Goal: Navigation & Orientation: Find specific page/section

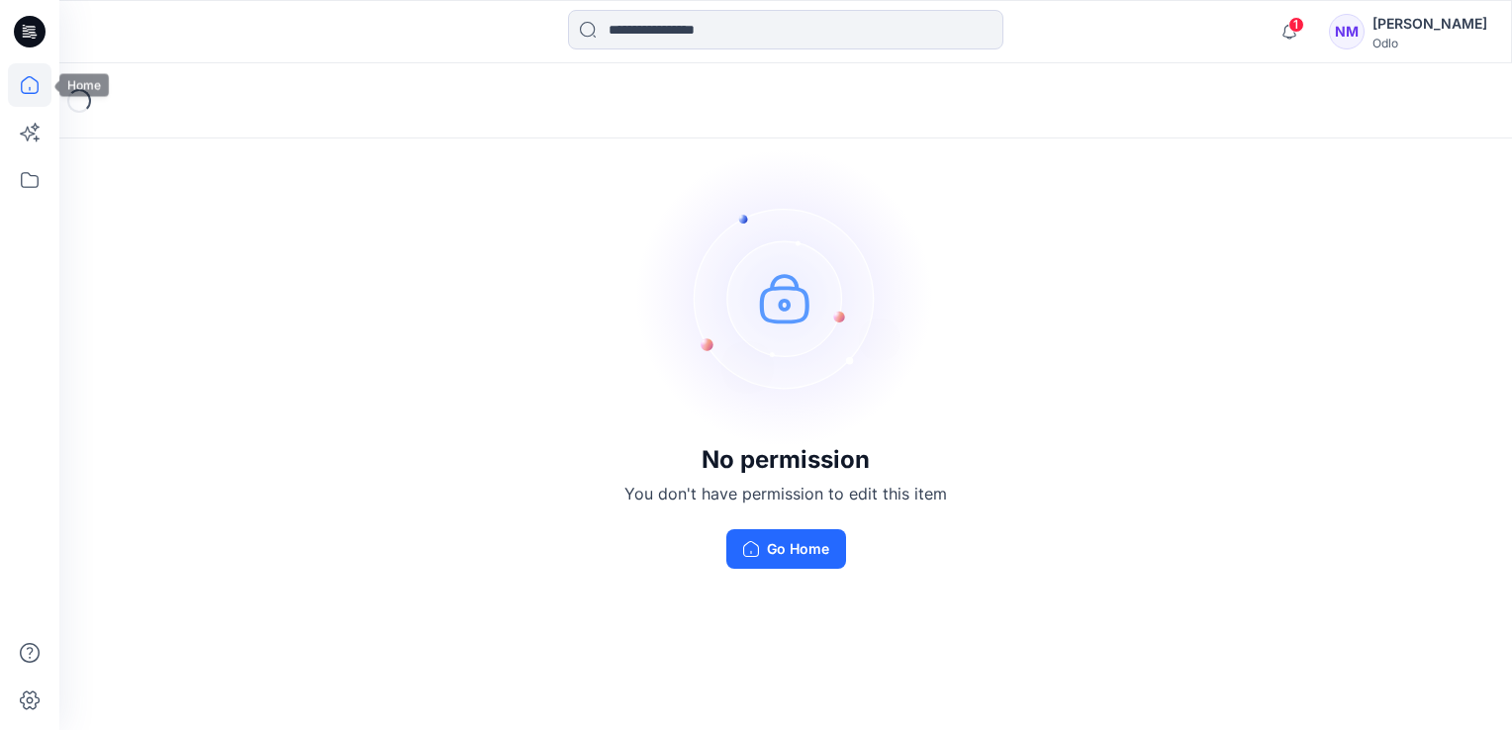
click at [20, 78] on icon at bounding box center [30, 85] width 44 height 44
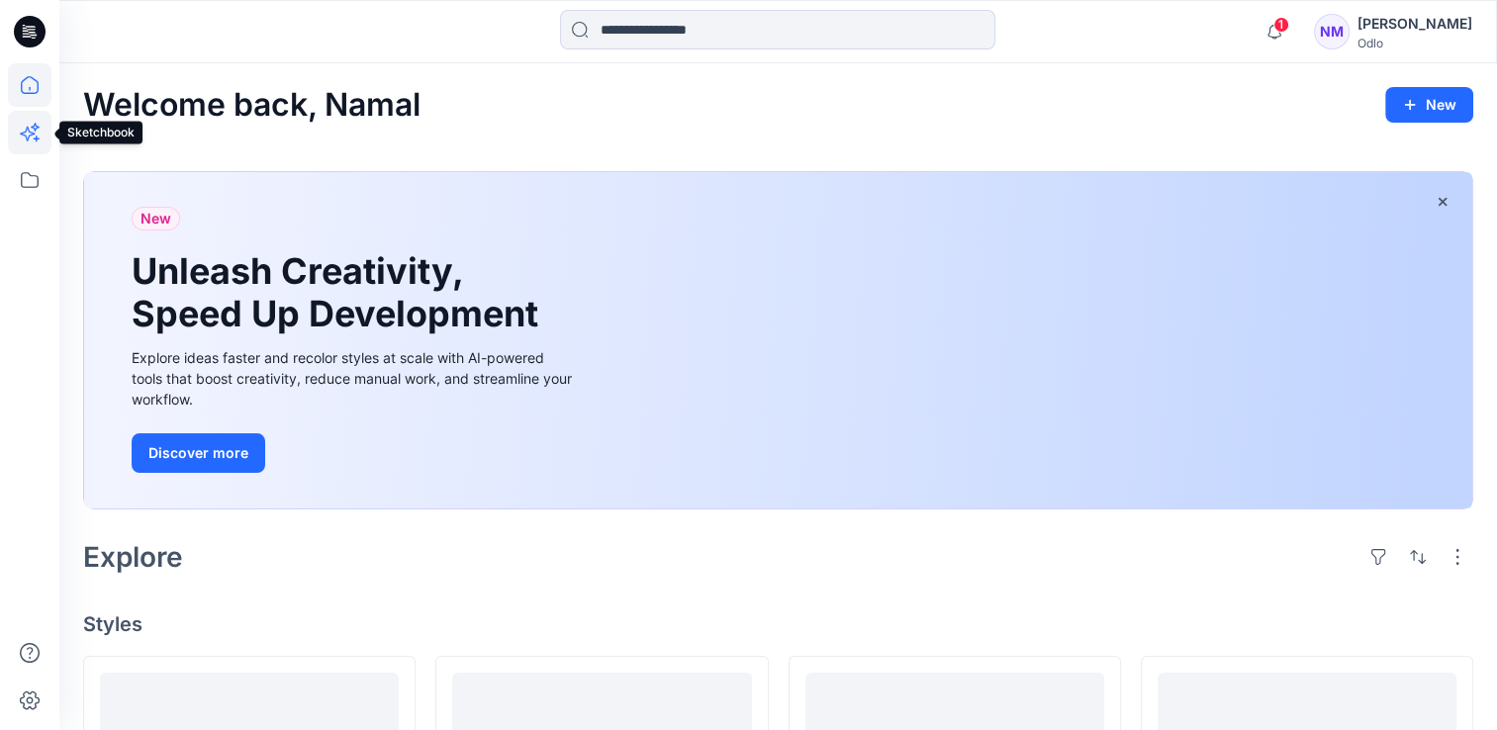
click at [16, 127] on icon at bounding box center [30, 133] width 44 height 44
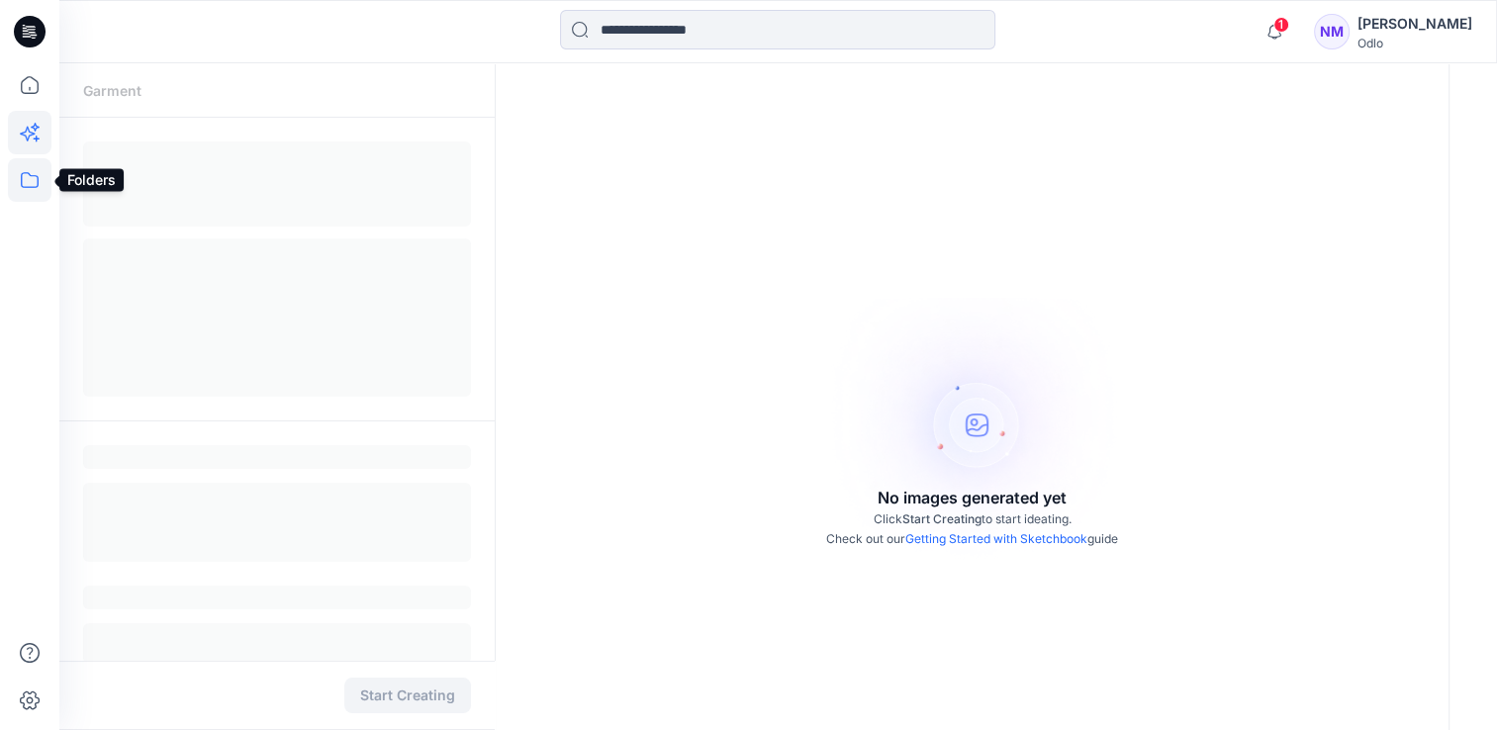
click at [37, 178] on icon at bounding box center [30, 180] width 18 height 16
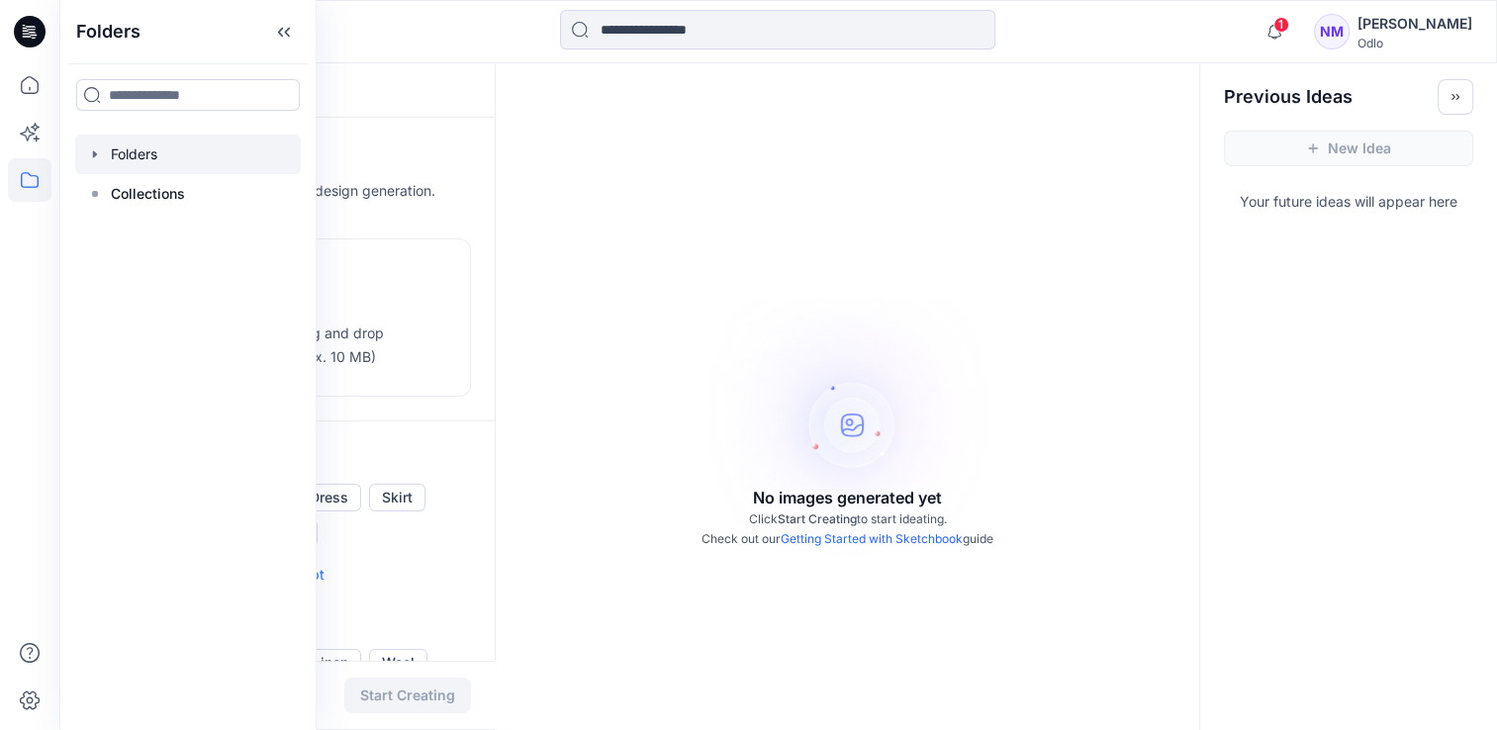
click at [98, 150] on icon "button" at bounding box center [95, 154] width 16 height 16
click at [108, 196] on icon "button" at bounding box center [115, 194] width 16 height 16
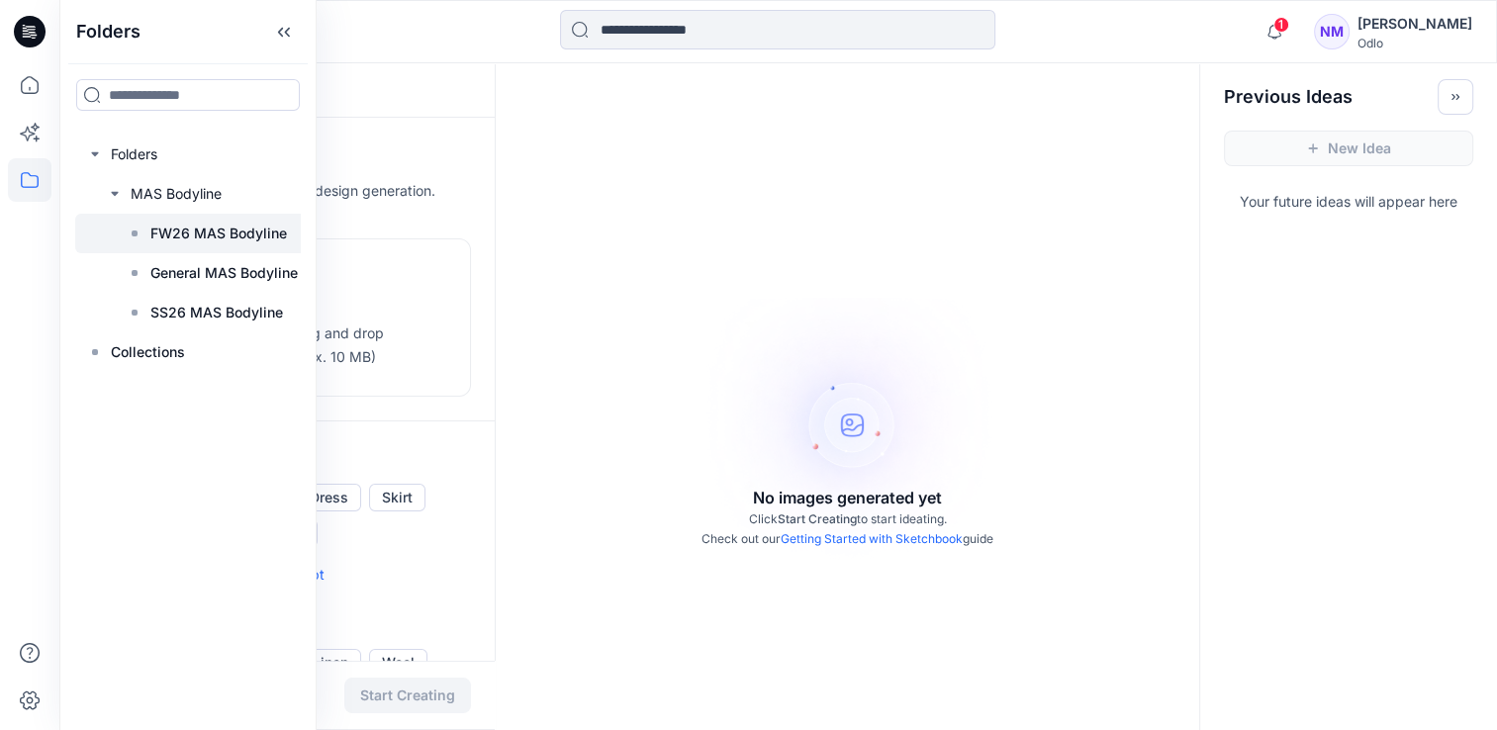
click at [159, 225] on p "FW26 MAS Bodyline" at bounding box center [218, 234] width 137 height 24
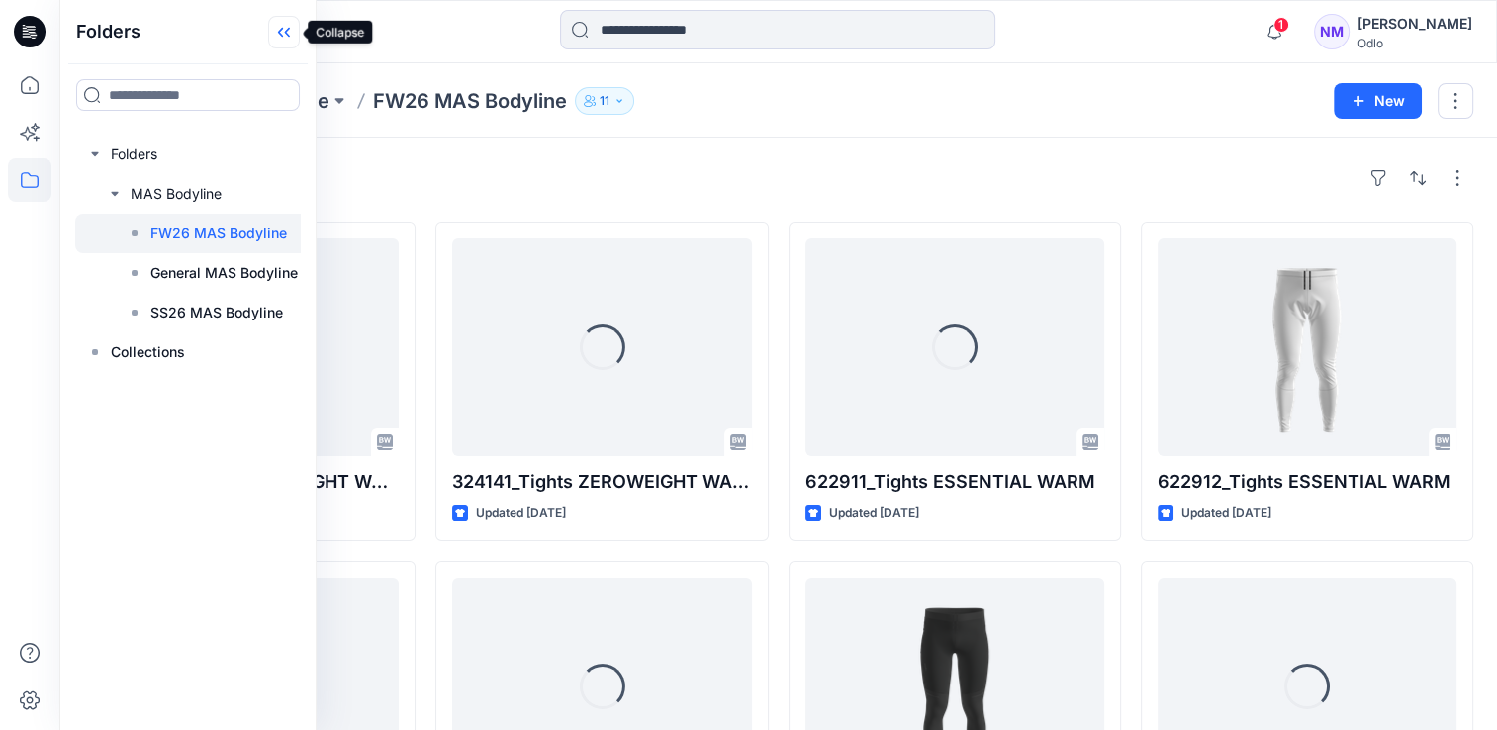
click at [275, 35] on icon at bounding box center [284, 32] width 32 height 33
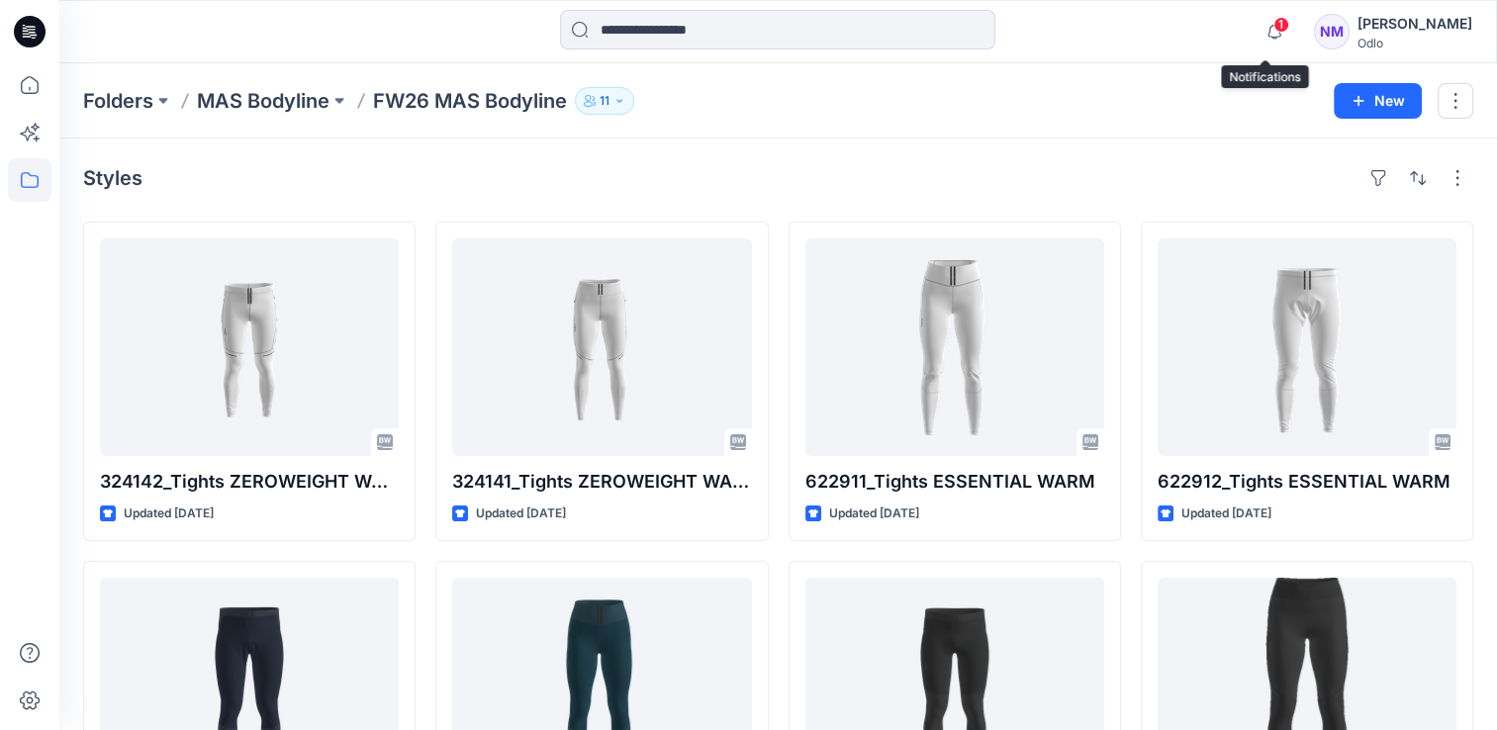
click at [1273, 27] on span "1" at bounding box center [1281, 25] width 16 height 16
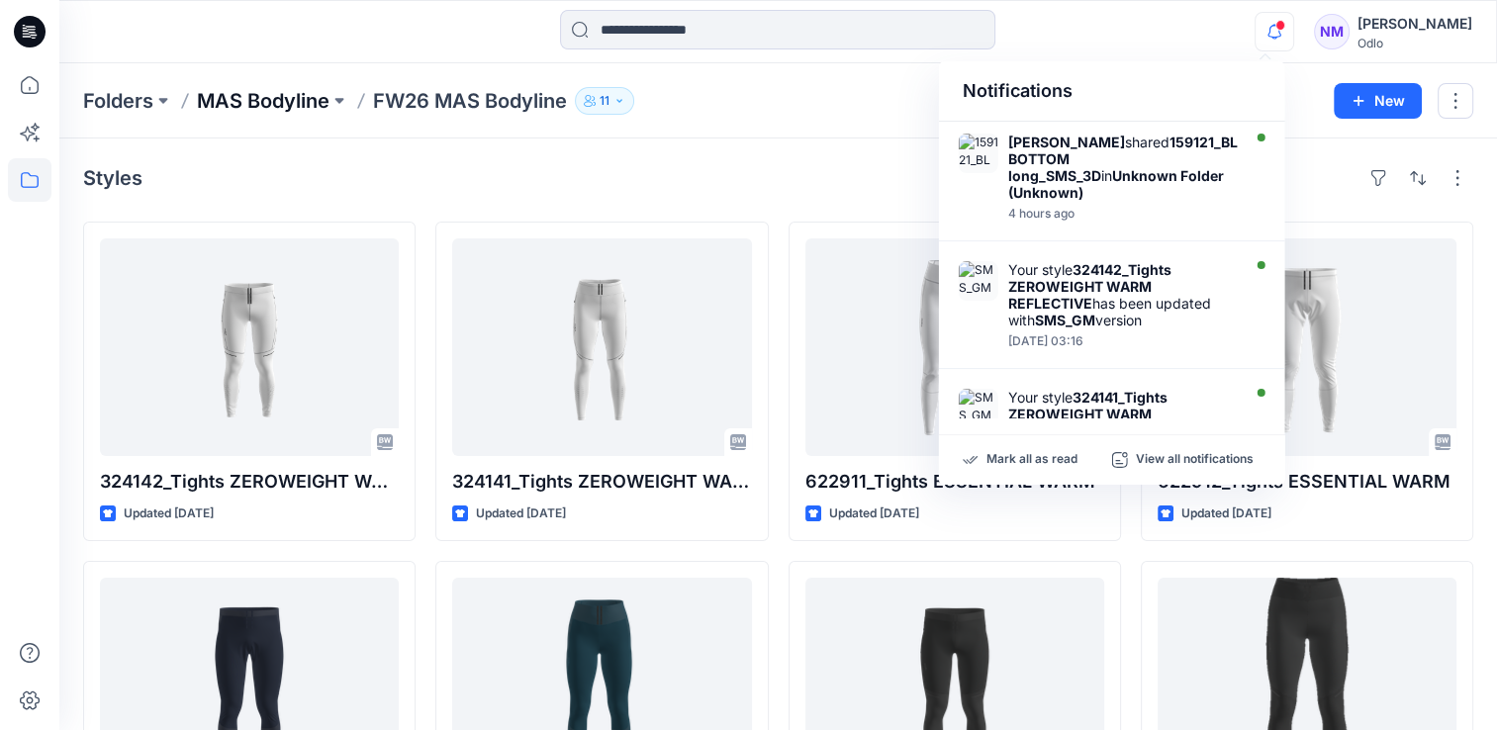
click at [233, 104] on p "MAS Bodyline" at bounding box center [263, 101] width 133 height 28
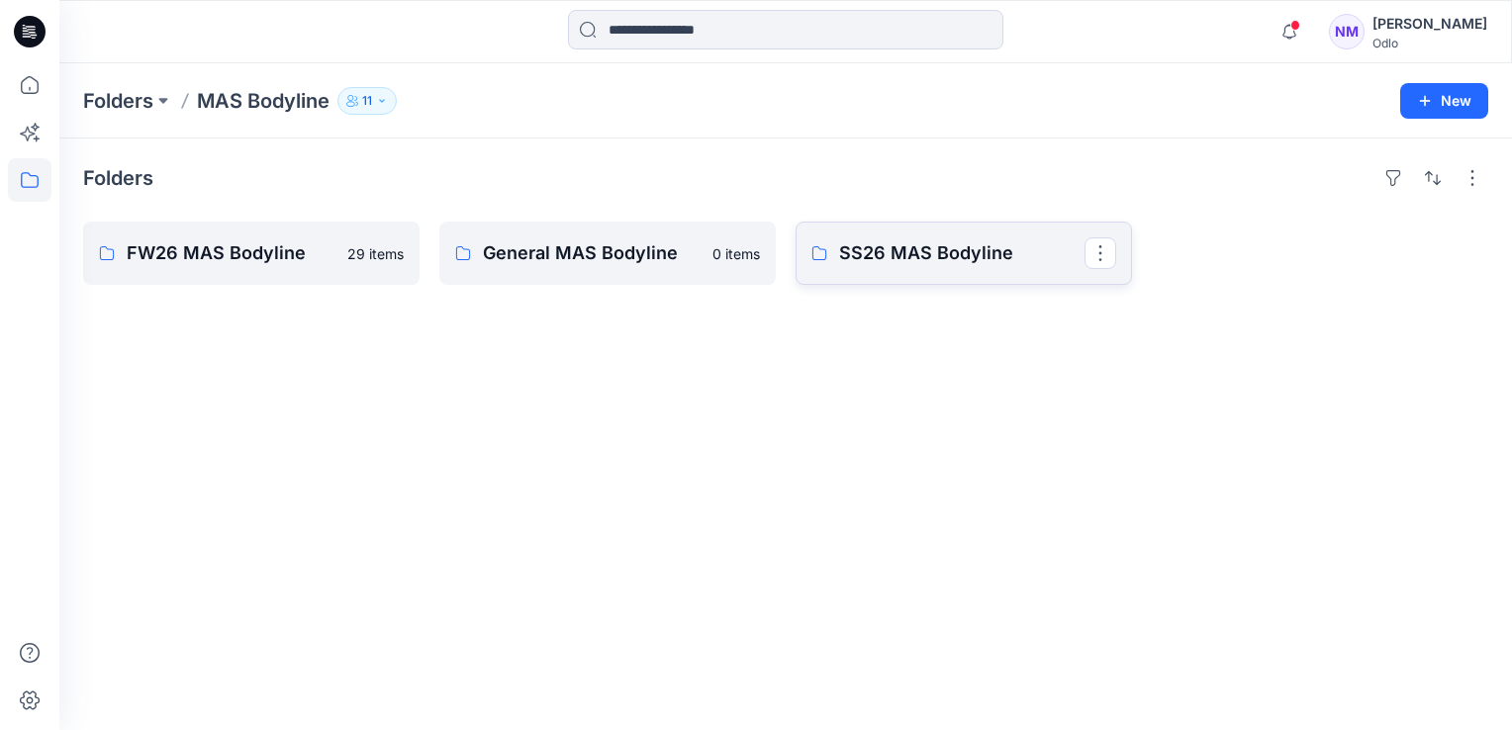
click at [862, 259] on p "SS26 MAS Bodyline" at bounding box center [961, 253] width 245 height 28
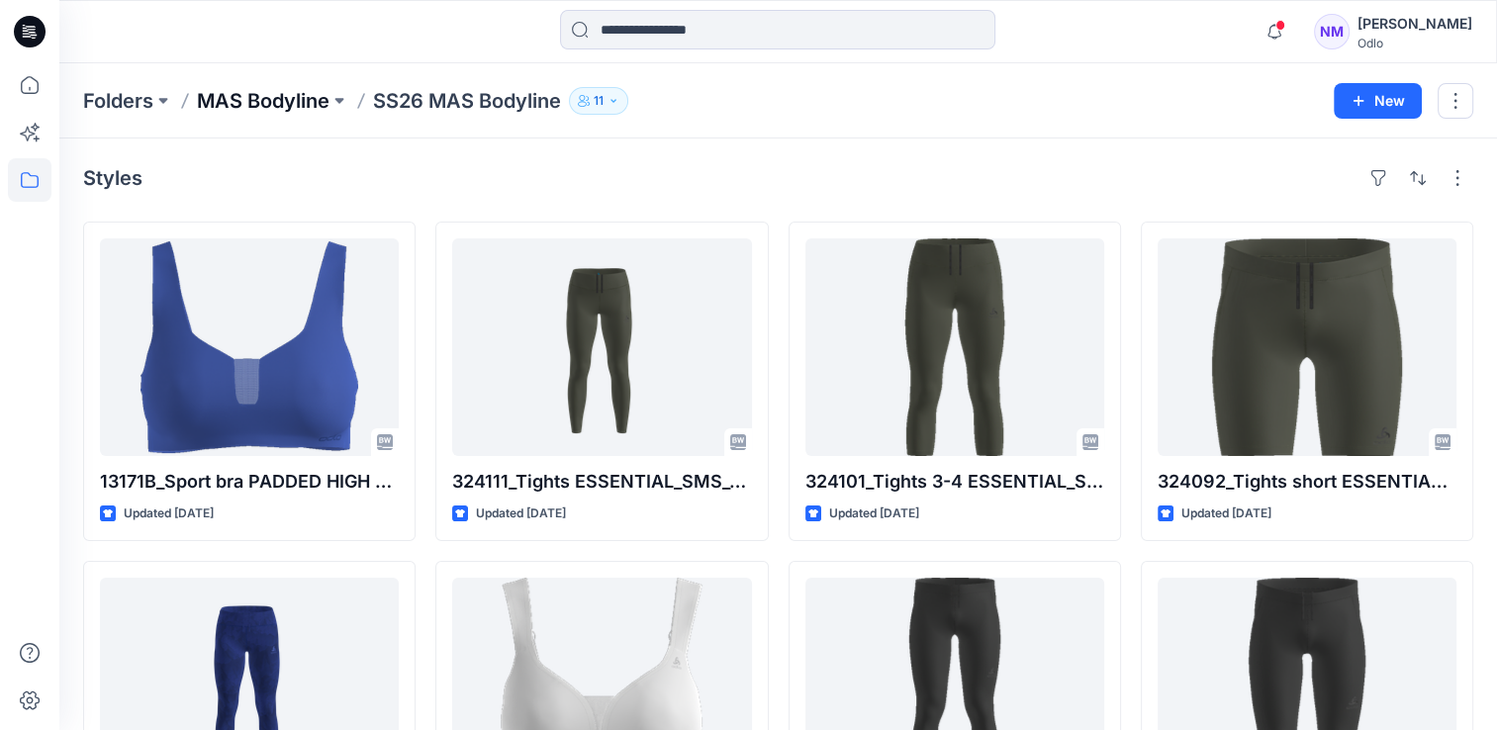
click at [224, 102] on p "MAS Bodyline" at bounding box center [263, 101] width 133 height 28
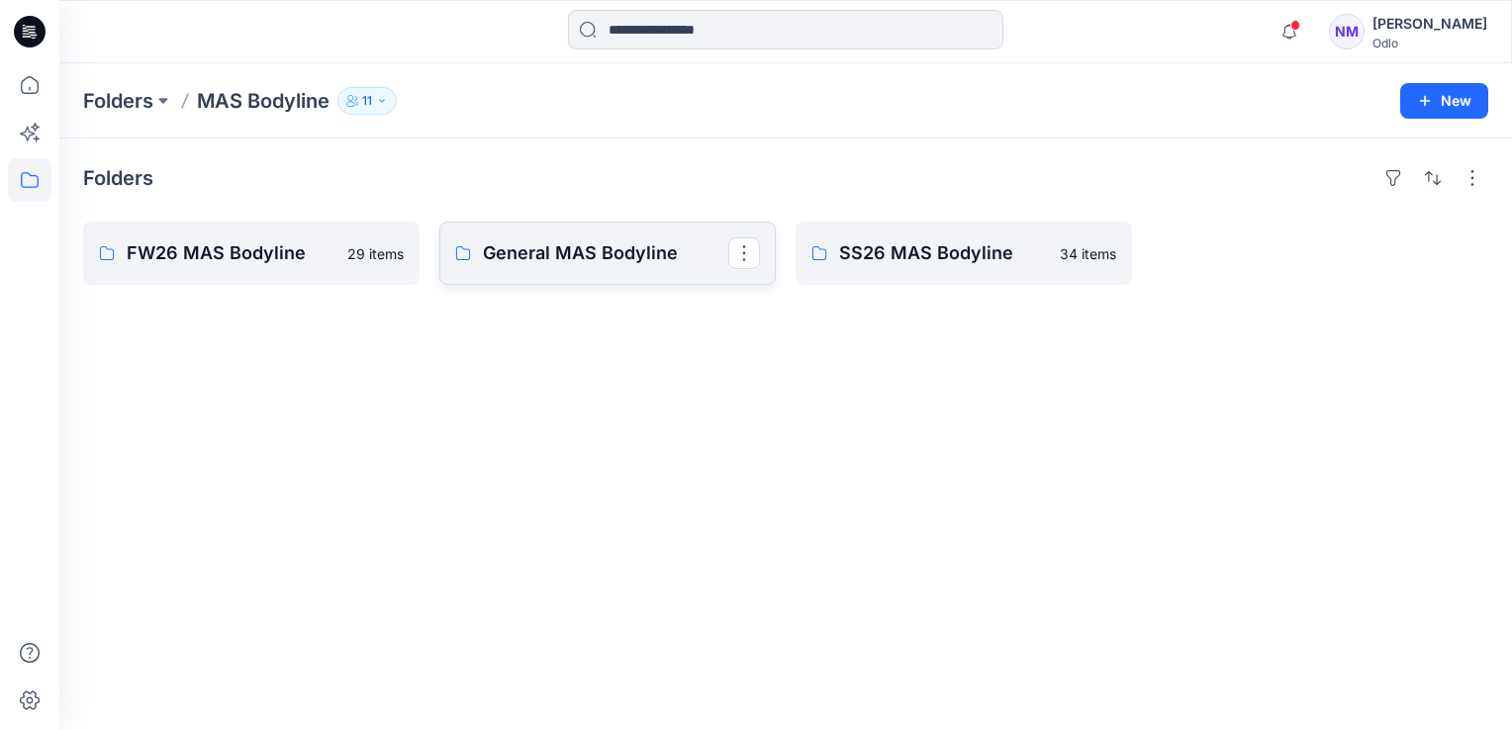
click at [594, 266] on p "General MAS Bodyline" at bounding box center [605, 253] width 245 height 28
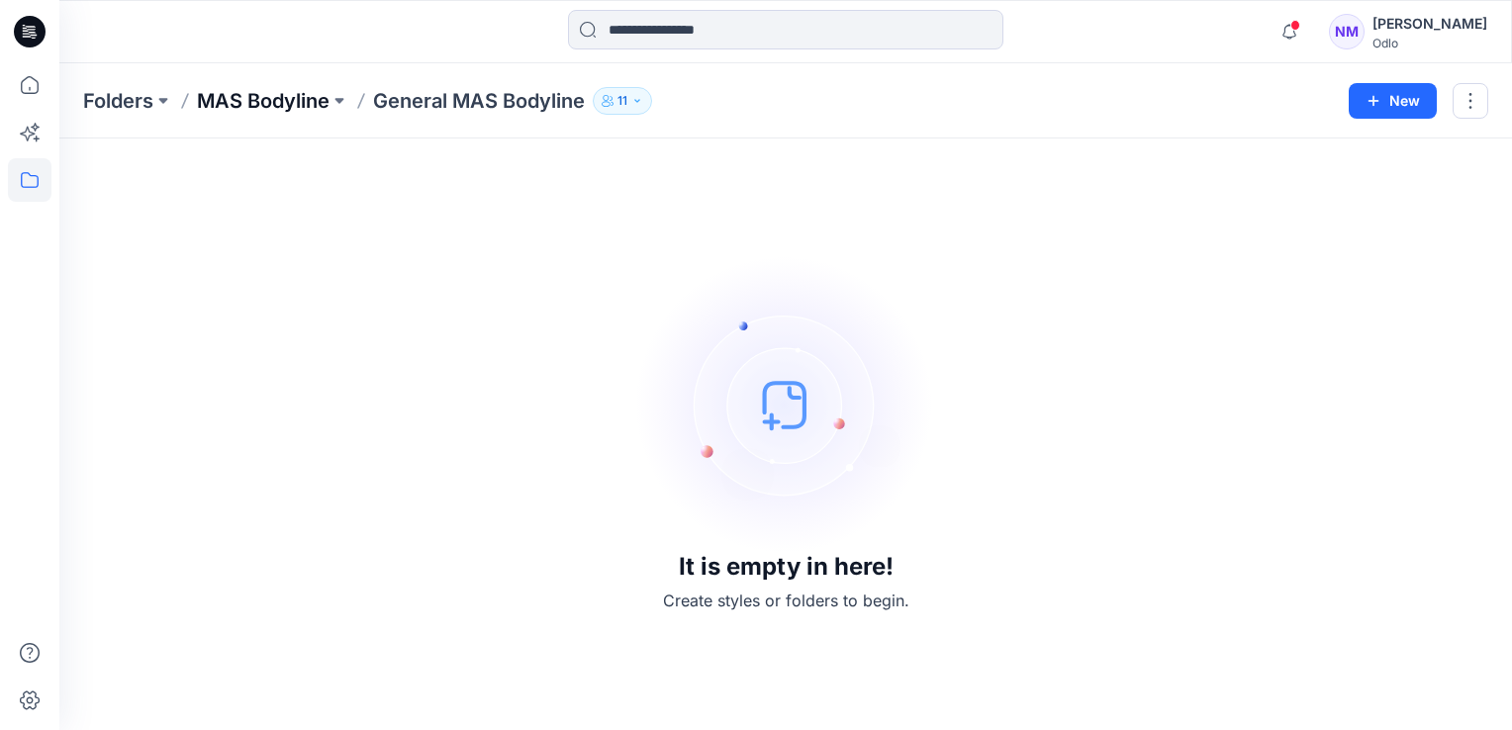
click at [218, 107] on p "MAS Bodyline" at bounding box center [263, 101] width 133 height 28
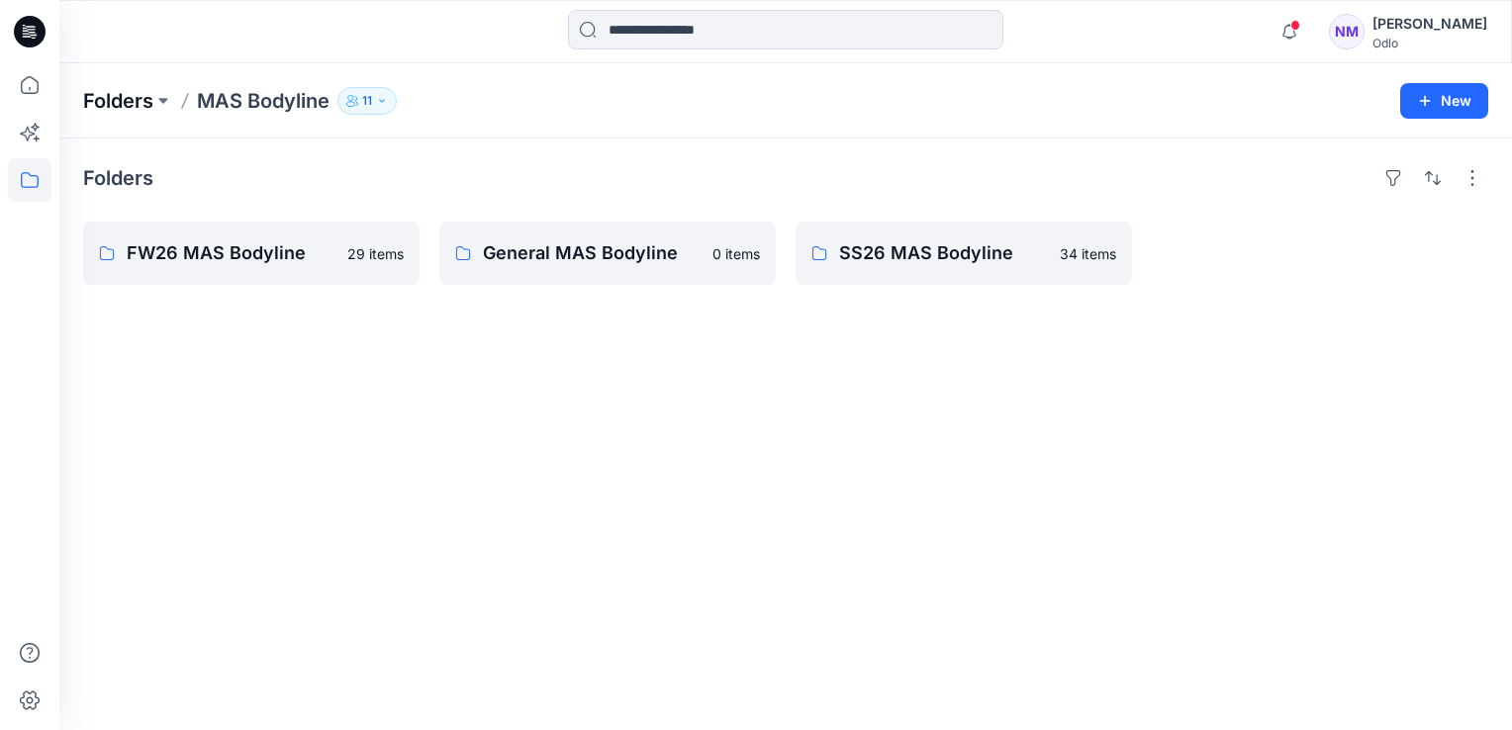
click at [95, 109] on p "Folders" at bounding box center [118, 101] width 70 height 28
